Goal: Task Accomplishment & Management: Manage account settings

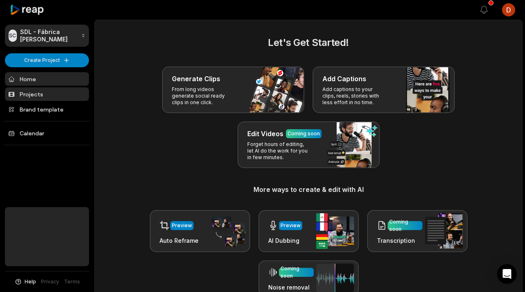
click at [42, 92] on link "Projects" at bounding box center [47, 94] width 84 height 14
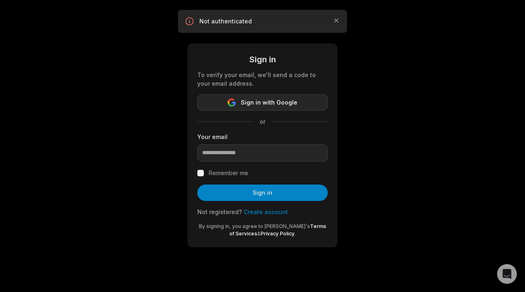
click at [292, 99] on span "Sign in with Google" at bounding box center [269, 103] width 57 height 10
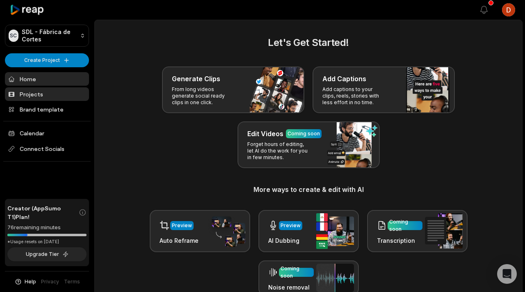
click at [43, 91] on link "Projects" at bounding box center [47, 94] width 84 height 14
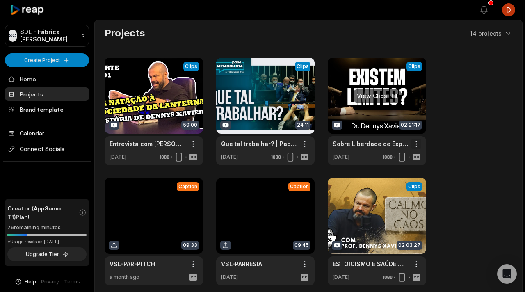
click at [418, 142] on html "SC SDL - Fábrica de Cortes Create Project Home Projects Brand template Calendar…" at bounding box center [262, 146] width 525 height 292
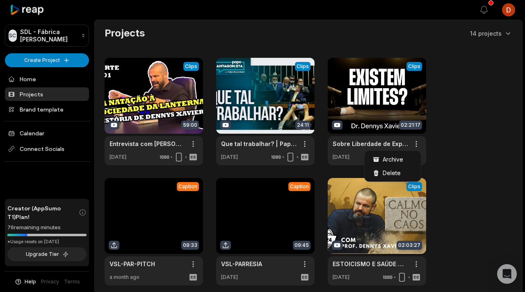
click at [435, 140] on html "SC SDL - Fábrica de Cortes Create Project Home Projects Brand template Calendar…" at bounding box center [262, 146] width 525 height 292
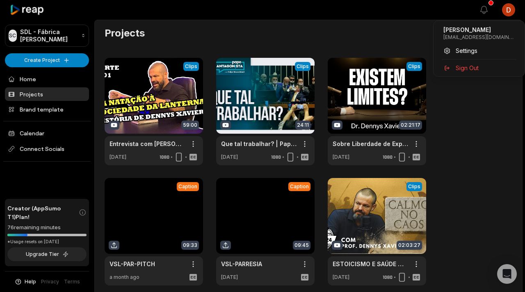
click at [512, 16] on html "SC SDL - Fábrica de Cortes Create Project Home Projects Brand template Calendar…" at bounding box center [262, 146] width 525 height 292
click at [73, 192] on html "SC SDL - Fábrica de Cortes Create Project Home Projects Brand template Calendar…" at bounding box center [262, 146] width 525 height 292
click at [504, 30] on html "SC SDL - Fábrica de Cortes Create Project Home Projects Brand template Calendar…" at bounding box center [262, 146] width 525 height 292
click at [506, 11] on html "SC SDL - Fábrica de Cortes Create Project Home Projects Brand template Calendar…" at bounding box center [262, 146] width 525 height 292
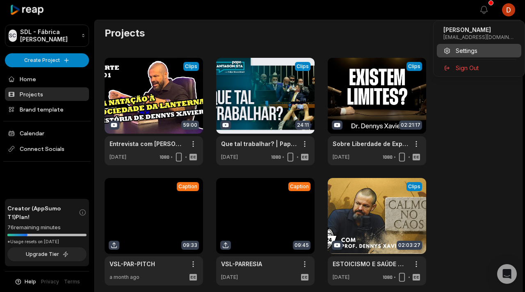
click at [473, 49] on span "Settings" at bounding box center [467, 50] width 22 height 9
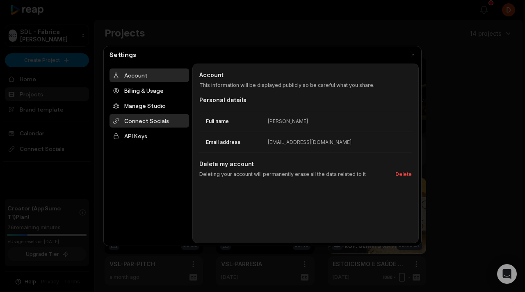
click at [151, 125] on div "Connect Socials" at bounding box center [149, 121] width 80 height 14
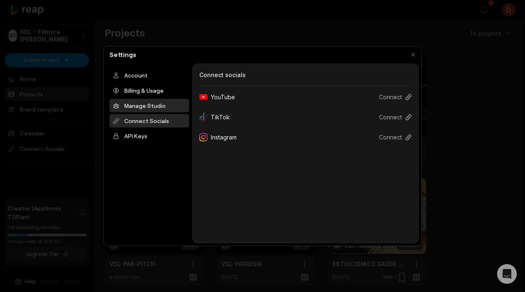
click at [162, 107] on div "Manage Studio" at bounding box center [149, 106] width 80 height 14
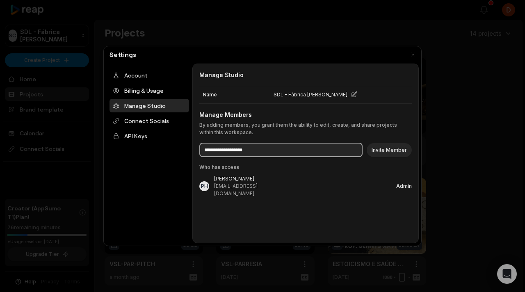
click at [278, 152] on input at bounding box center [280, 150] width 163 height 14
click at [271, 152] on input at bounding box center [280, 150] width 163 height 14
click at [251, 140] on div "Name SDL - Fábrica de Cortes Manage Members By adding members, you grant them t…" at bounding box center [305, 121] width 212 height 71
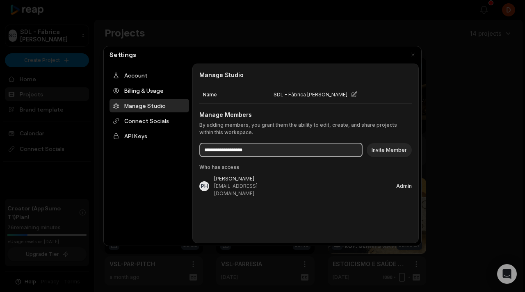
click at [305, 154] on input at bounding box center [280, 150] width 163 height 14
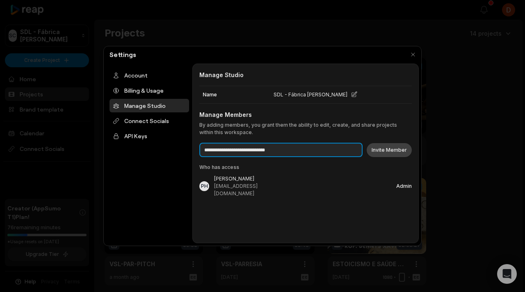
type input "**********"
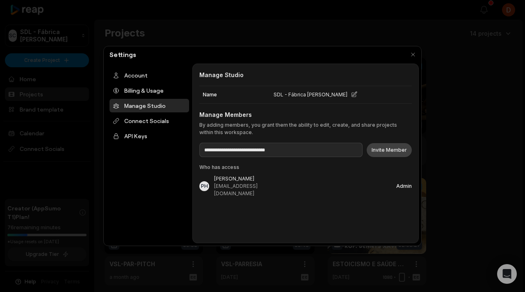
click at [398, 153] on button "Invite Member" at bounding box center [389, 150] width 45 height 14
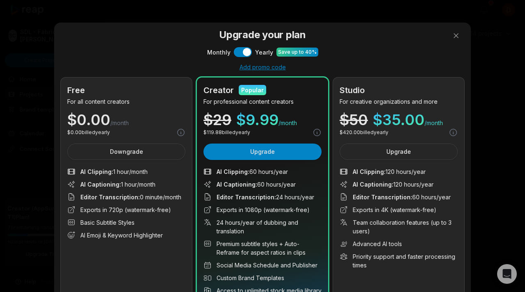
click at [457, 38] on div at bounding box center [262, 146] width 525 height 292
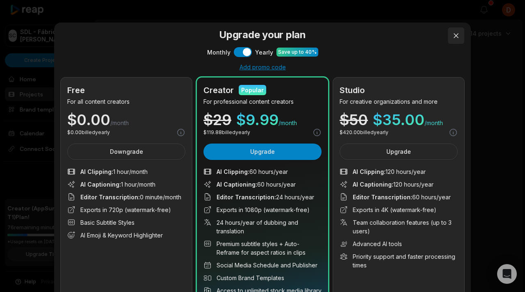
click at [456, 36] on button at bounding box center [456, 35] width 16 height 16
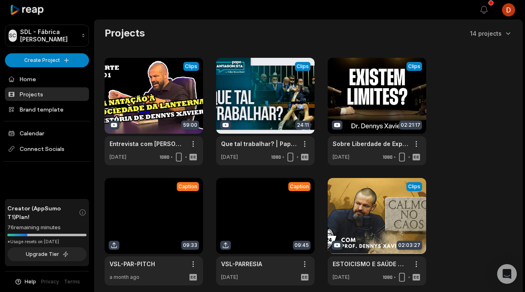
click at [509, 15] on html "SC SDL - Fábrica de Cortes Create Project Home Projects Brand template Calendar…" at bounding box center [262, 146] width 525 height 292
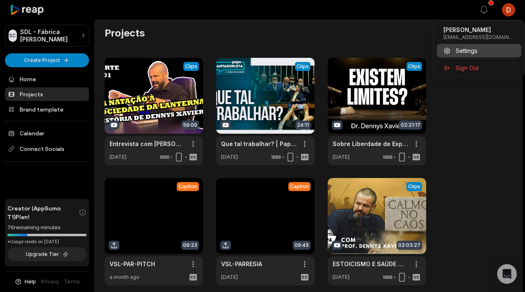
click at [486, 48] on div "Settings" at bounding box center [479, 51] width 84 height 14
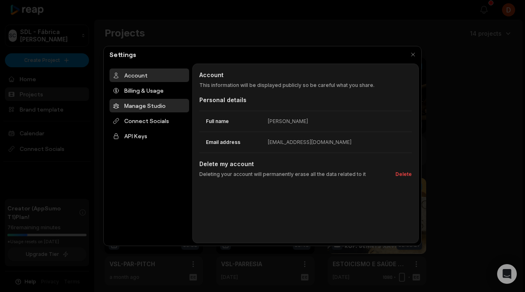
click at [146, 106] on div "Manage Studio" at bounding box center [149, 106] width 80 height 14
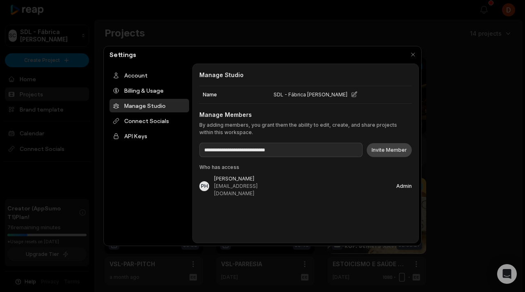
click at [404, 151] on button "Invite Member" at bounding box center [389, 150] width 45 height 14
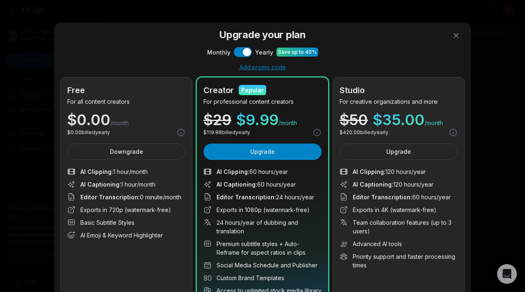
click at [252, 52] on div "Settings" at bounding box center [262, 54] width 312 height 11
click at [247, 53] on div "Settings" at bounding box center [262, 54] width 312 height 11
click at [239, 54] on div "Settings" at bounding box center [262, 54] width 312 height 11
click at [452, 36] on div at bounding box center [262, 146] width 525 height 292
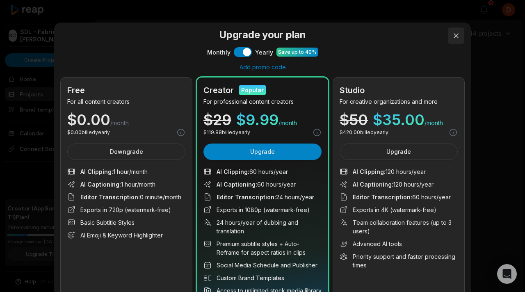
click at [455, 36] on button at bounding box center [456, 35] width 16 height 16
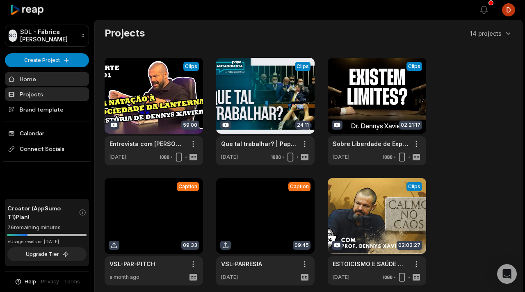
click at [46, 76] on link "Home" at bounding box center [47, 79] width 84 height 14
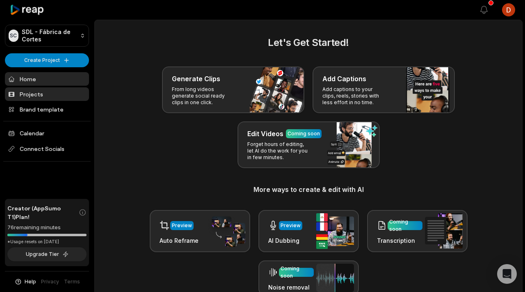
click at [36, 95] on link "Projects" at bounding box center [47, 94] width 84 height 14
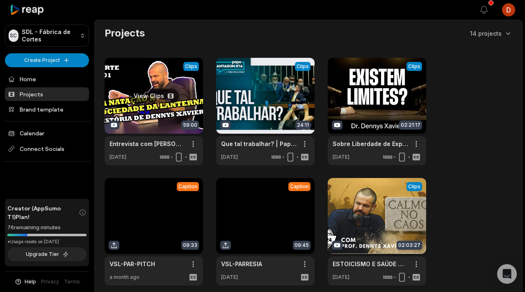
click at [144, 98] on link at bounding box center [154, 111] width 98 height 107
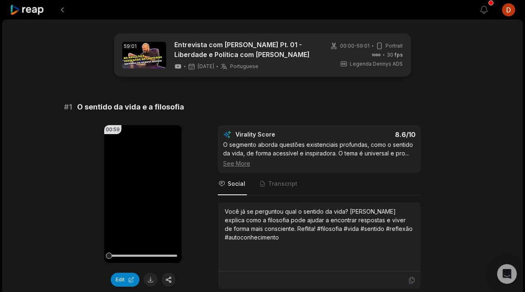
scroll to position [144, 0]
